Goal: Check status: Check status

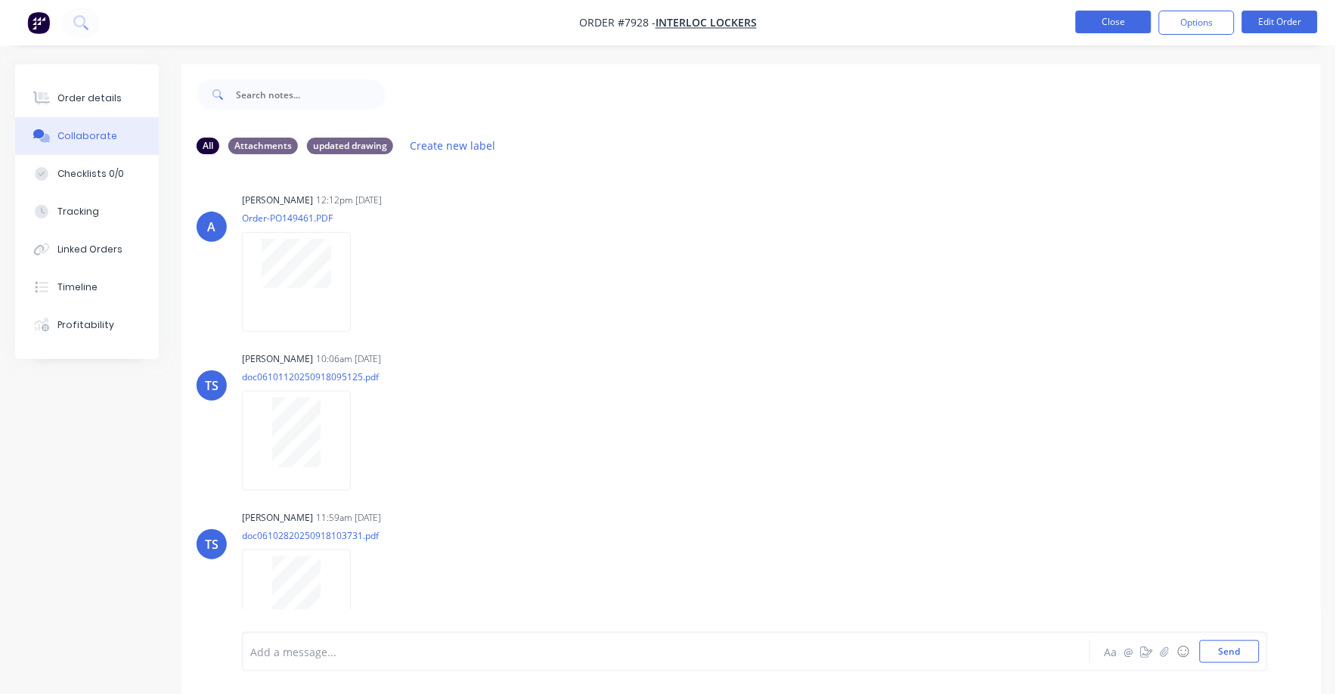
click at [1108, 16] on button "Close" at bounding box center [1114, 22] width 76 height 23
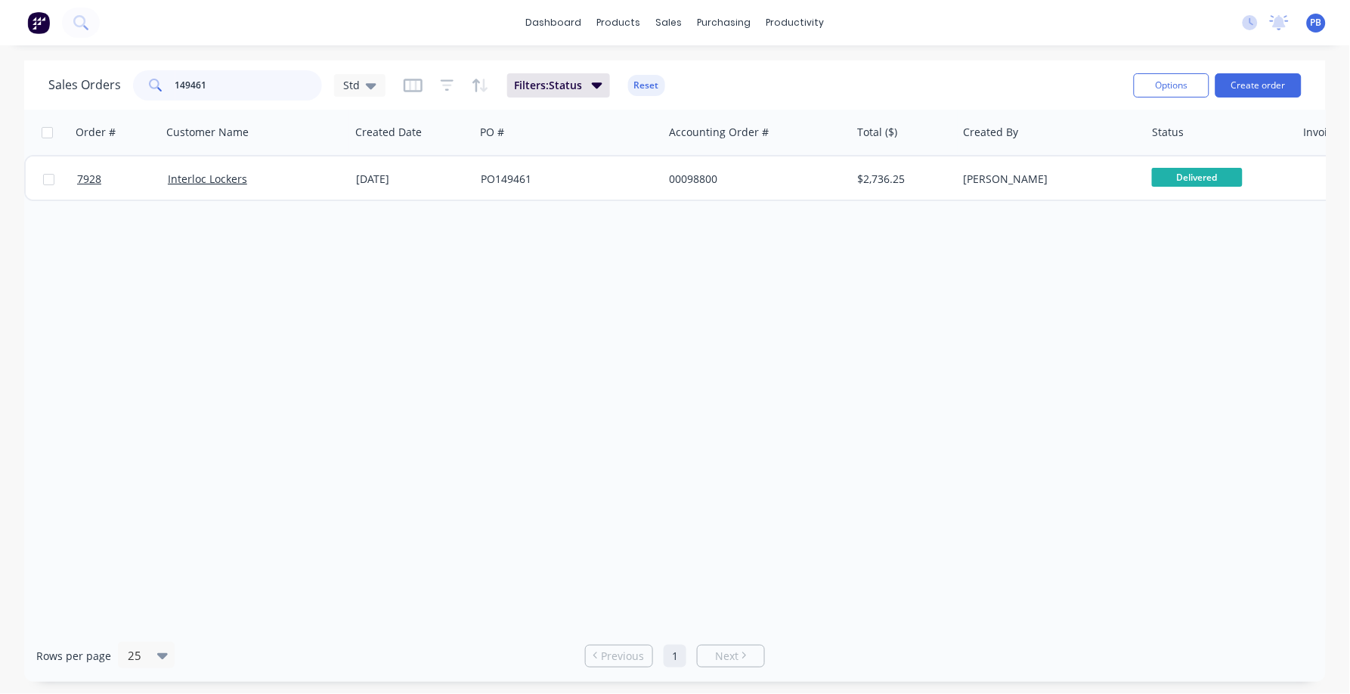
drag, startPoint x: 249, startPoint y: 87, endPoint x: 141, endPoint y: 79, distance: 108.4
click at [141, 79] on div "149461" at bounding box center [227, 85] width 189 height 30
type input "aspect"
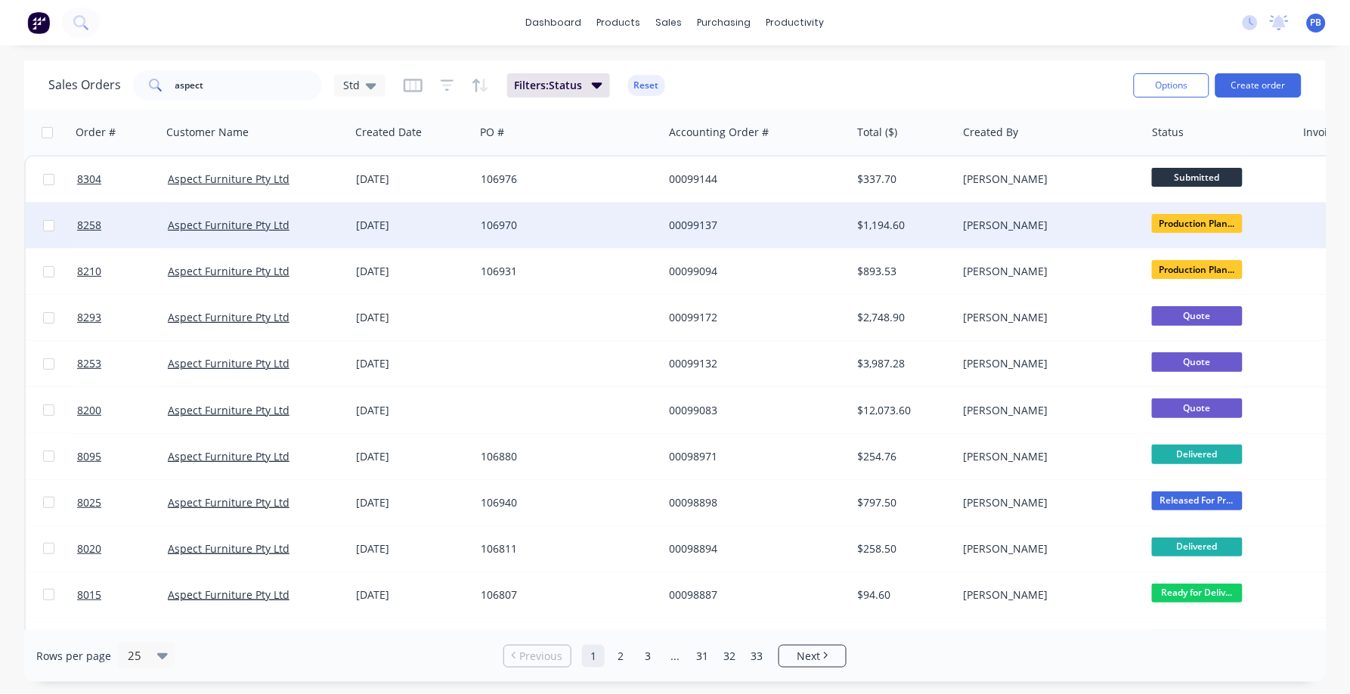
click at [895, 225] on div "$1,194.60" at bounding box center [902, 225] width 88 height 15
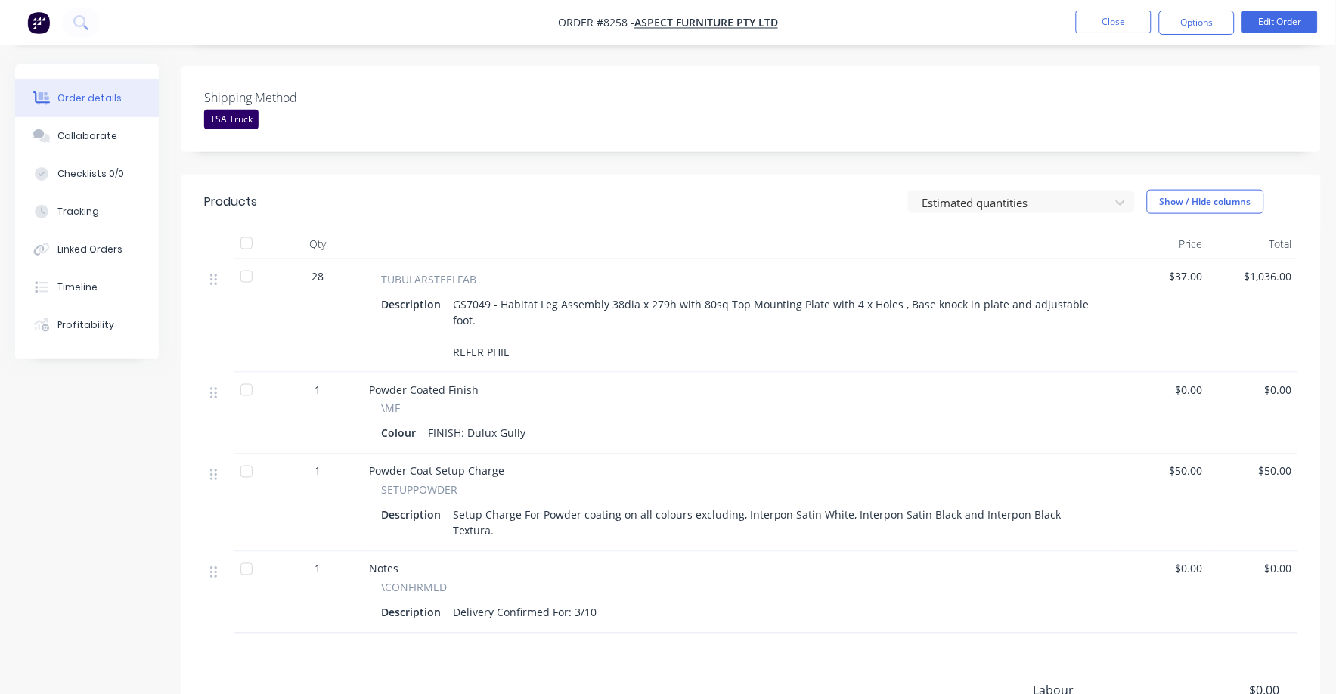
scroll to position [377, 0]
click at [1109, 14] on button "Close" at bounding box center [1114, 22] width 76 height 23
